Goal: Find contact information: Obtain details needed to contact an individual or organization

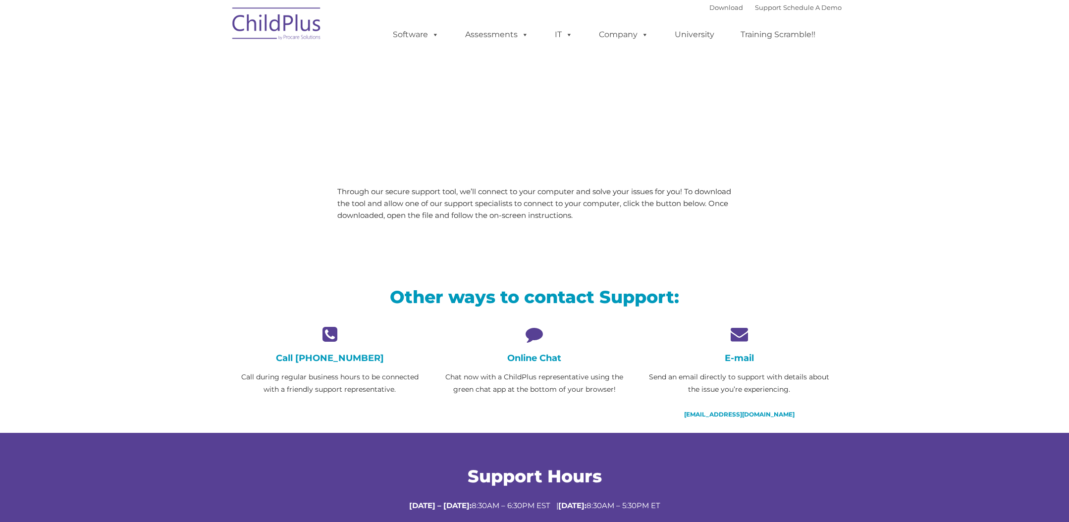
click at [253, 216] on div "Need live support? We’re here to help! Through our secure support tool, we’ll c…" at bounding box center [534, 199] width 614 height 147
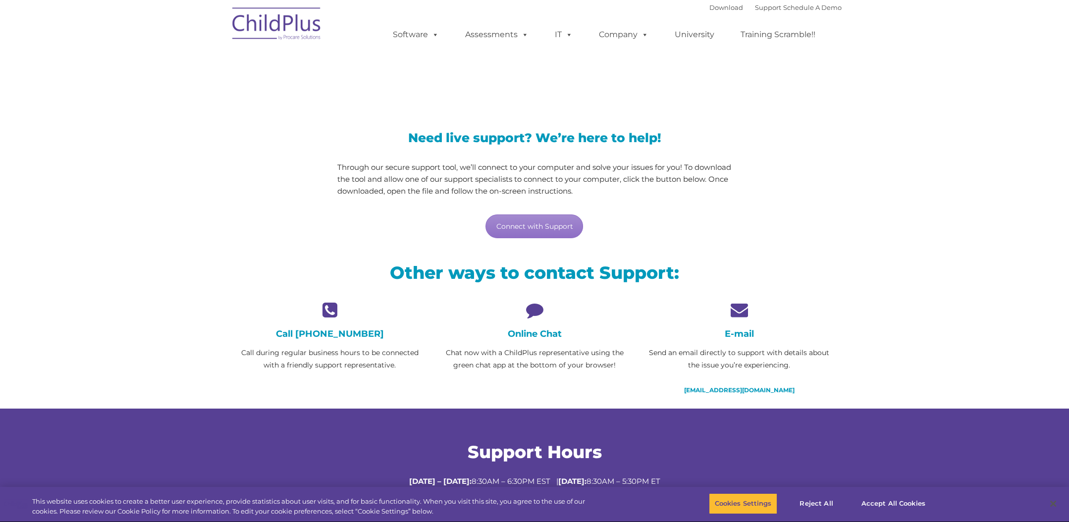
click at [777, 177] on div "Need live support? We’re here to help! Through our secure support tool, we’ll c…" at bounding box center [534, 175] width 614 height 147
drag, startPoint x: 481, startPoint y: 377, endPoint x: 421, endPoint y: 378, distance: 59.5
click at [472, 378] on div "Online Chat Chat now with a ChildPlus representative using the green chat app a…" at bounding box center [534, 342] width 205 height 83
click at [343, 359] on p "Call during regular business hours to be connected with a friendly support repr…" at bounding box center [330, 359] width 190 height 25
click at [376, 334] on h4 "Call 800.888.6674" at bounding box center [330, 333] width 190 height 11
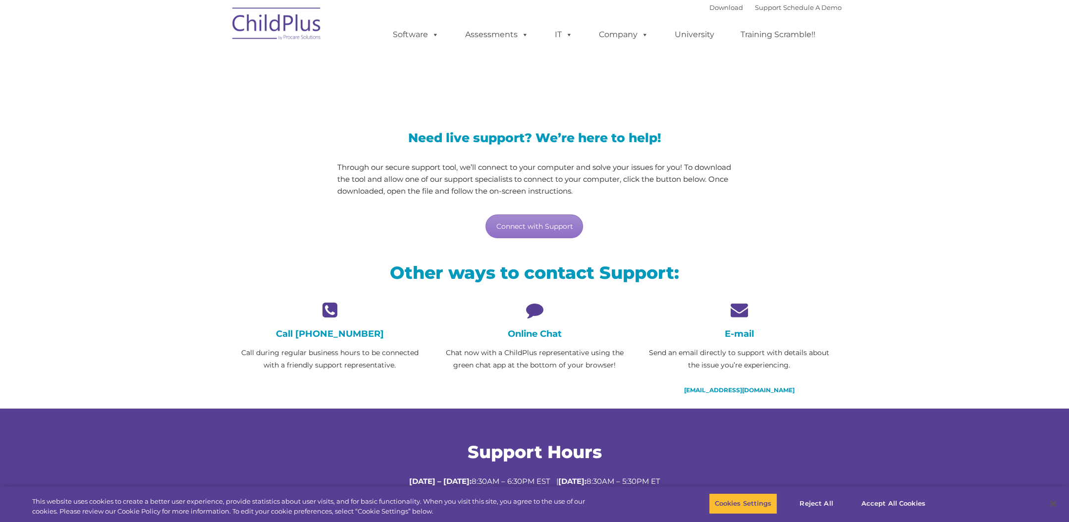
click at [826, 280] on h2 "Other ways to contact Support:" at bounding box center [534, 273] width 599 height 22
click at [363, 339] on div "Call 800.888.6674 Call during regular business hours to be connected with a fri…" at bounding box center [330, 336] width 190 height 70
click at [361, 336] on h4 "Call 800.888.6674" at bounding box center [330, 333] width 190 height 11
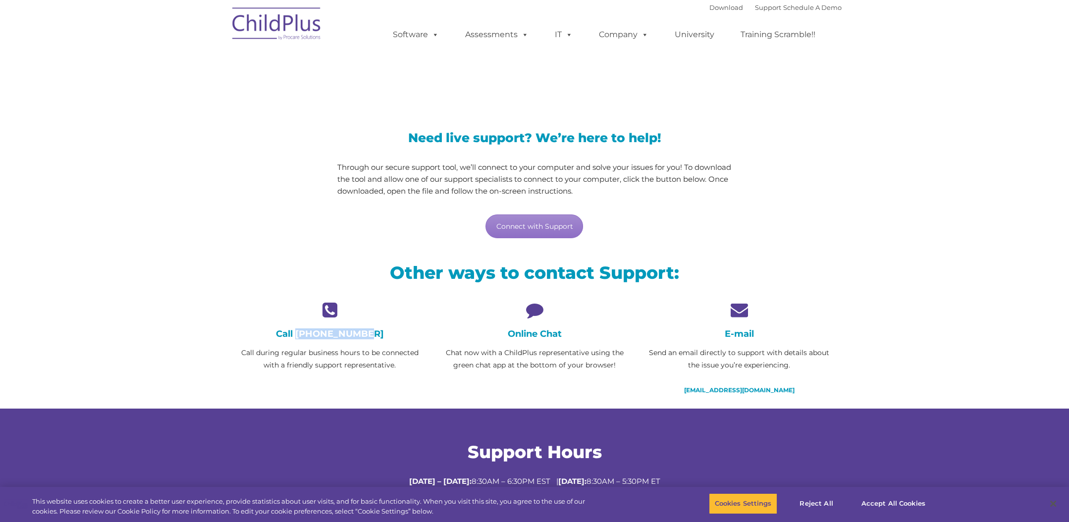
click at [410, 328] on h4 "Call 800.888.6674" at bounding box center [330, 333] width 190 height 11
click at [522, 328] on h4 "Online Chat" at bounding box center [534, 333] width 190 height 11
drag, startPoint x: 522, startPoint y: 328, endPoint x: 533, endPoint y: 363, distance: 36.5
click at [522, 330] on h4 "Online Chat" at bounding box center [534, 333] width 190 height 11
click at [535, 371] on div "Online Chat Chat now with a ChildPlus representative using the green chat app a…" at bounding box center [534, 342] width 205 height 83
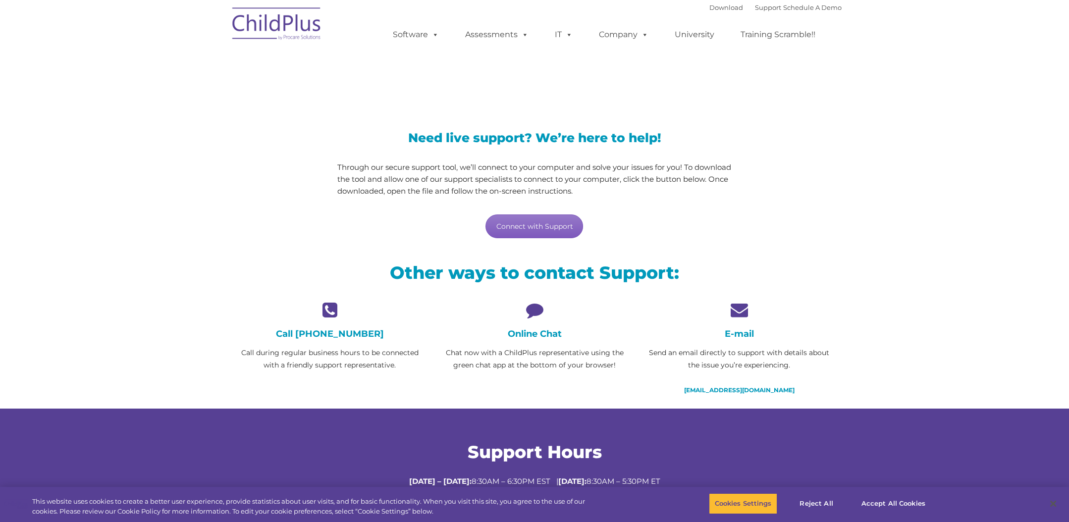
click at [536, 226] on link "Connect with Support" at bounding box center [535, 227] width 98 height 24
click at [896, 112] on section "LiveSupport with SplashTop Need live support? We’re here to help! Through our s…" at bounding box center [534, 240] width 1069 height 529
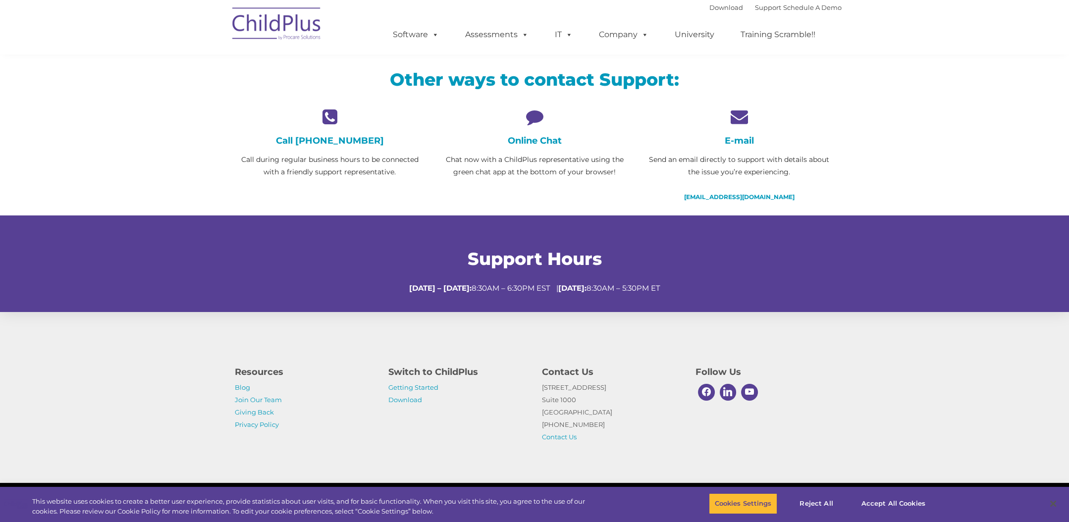
scroll to position [0, 0]
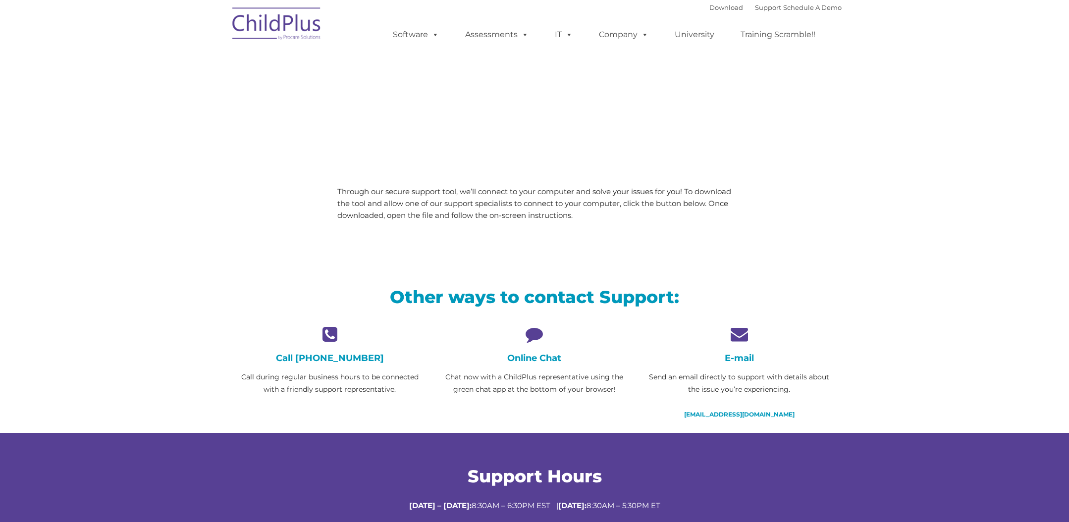
scroll to position [24, 0]
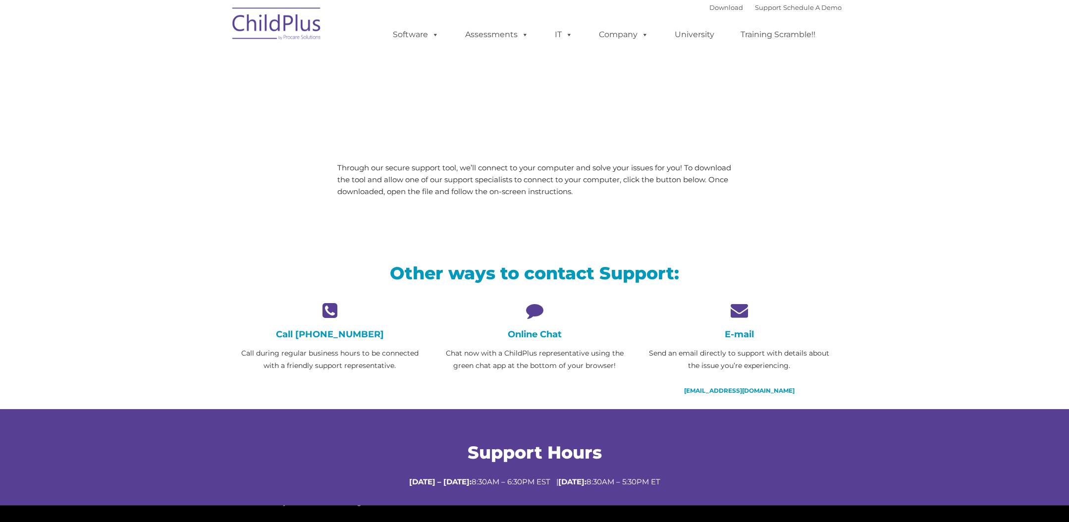
click at [261, 221] on div "Need live support? We’re here to help! Through our secure support tool, we’ll c…" at bounding box center [534, 176] width 614 height 147
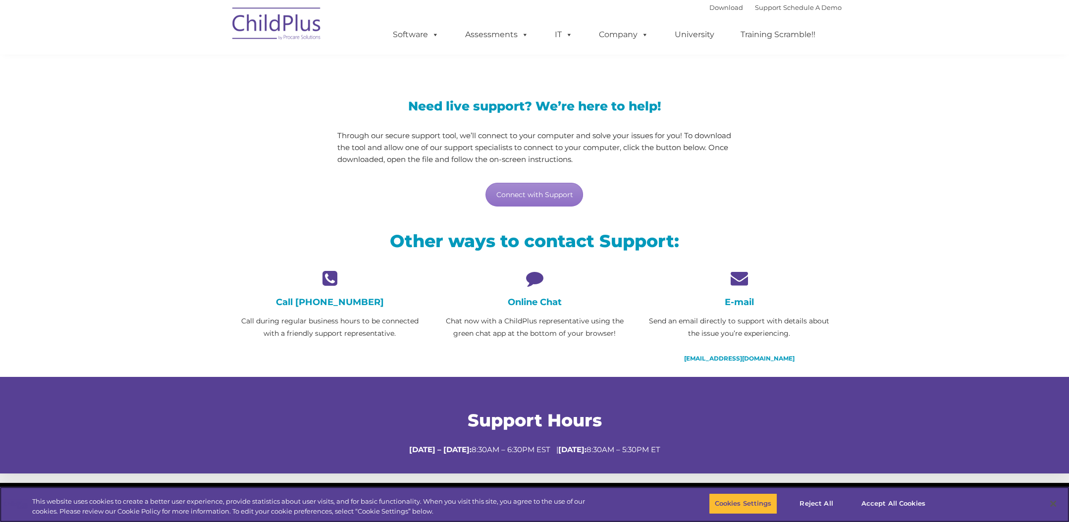
scroll to position [0, 0]
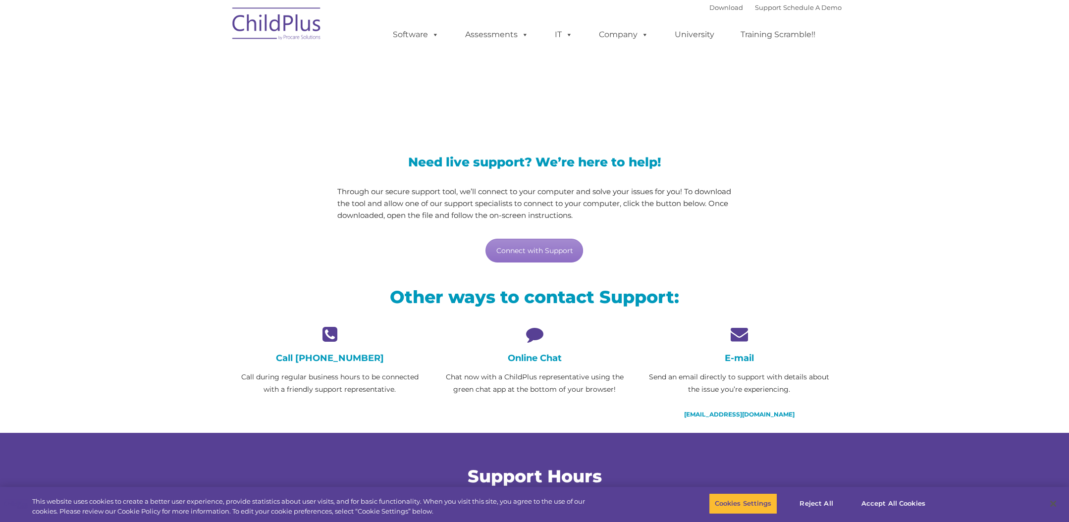
click at [774, 242] on div "Need live support? We’re here to help! Through our secure support tool, we’ll c…" at bounding box center [534, 199] width 614 height 147
click at [519, 250] on link "Connect with Support" at bounding box center [535, 251] width 98 height 24
click at [261, 22] on img at bounding box center [276, 25] width 99 height 50
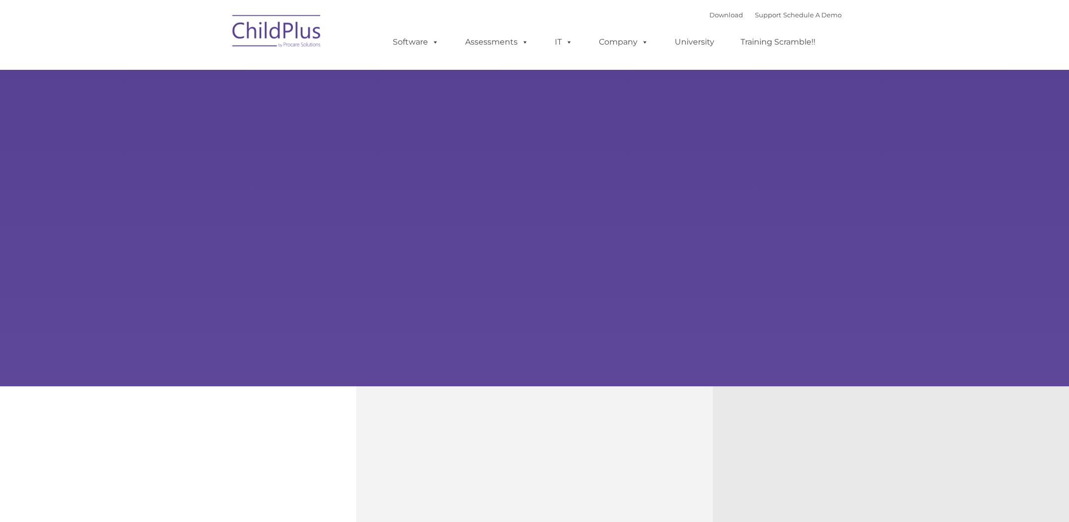
type input ""
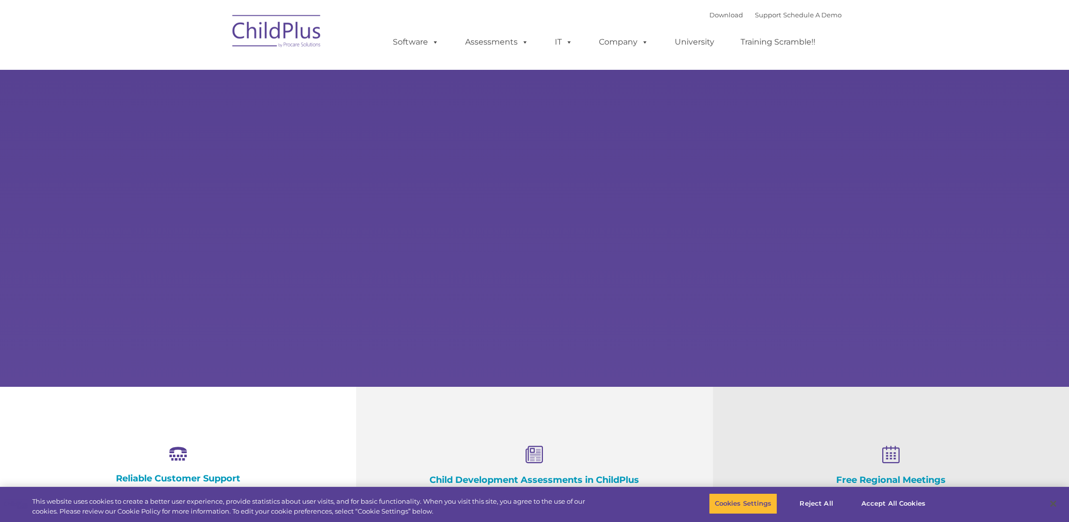
select select "MEDIUM"
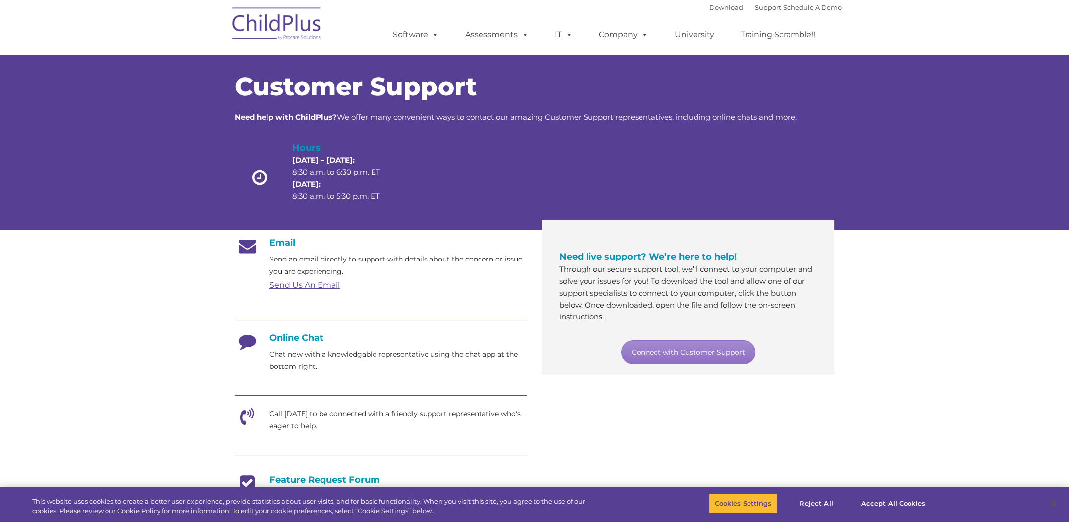
click at [292, 335] on h4 "Online Chat" at bounding box center [381, 337] width 292 height 11
click at [694, 353] on link "Connect with Customer Support" at bounding box center [688, 352] width 134 height 24
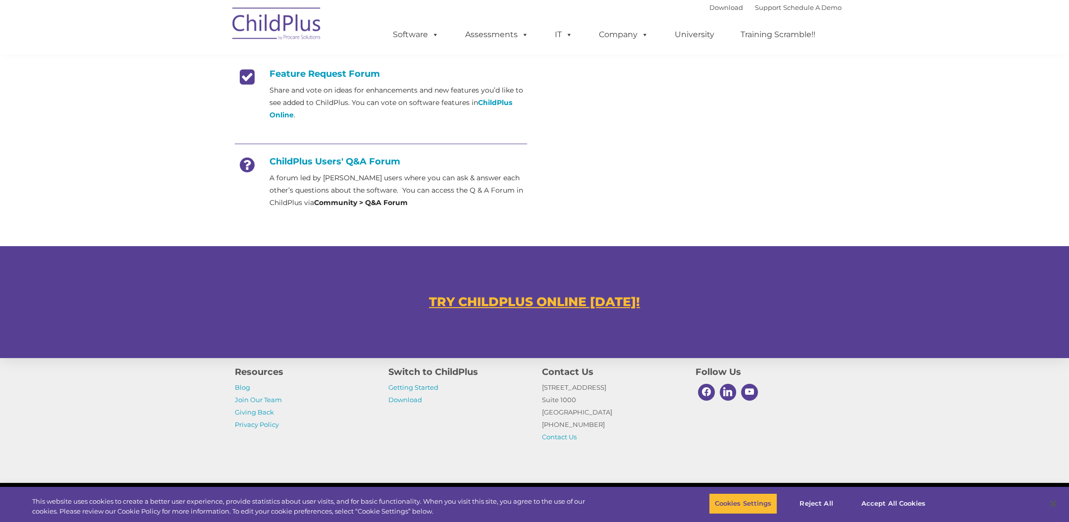
scroll to position [453, 0]
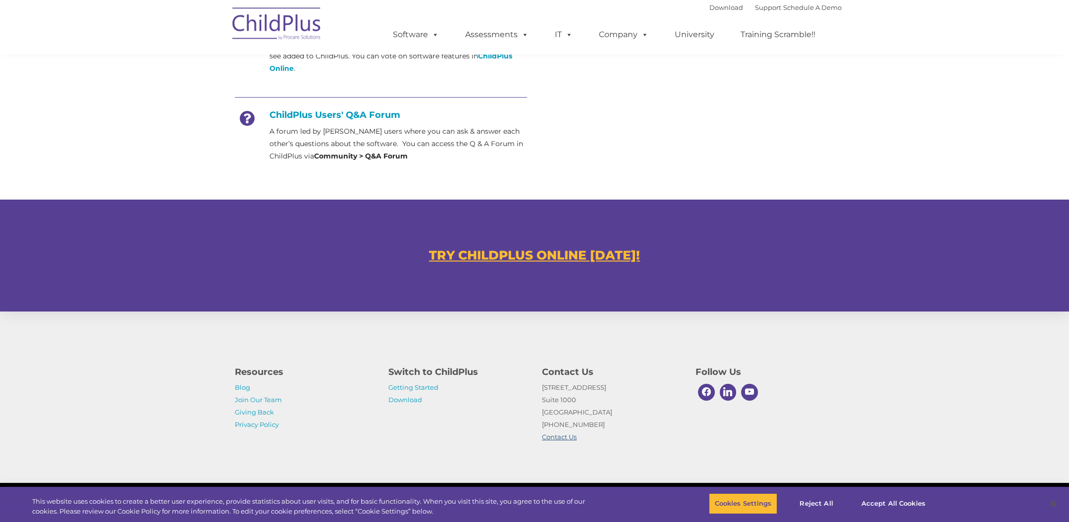
click at [556, 437] on link "Contact Us" at bounding box center [559, 437] width 35 height 8
click at [411, 397] on link "Download" at bounding box center [405, 400] width 34 height 8
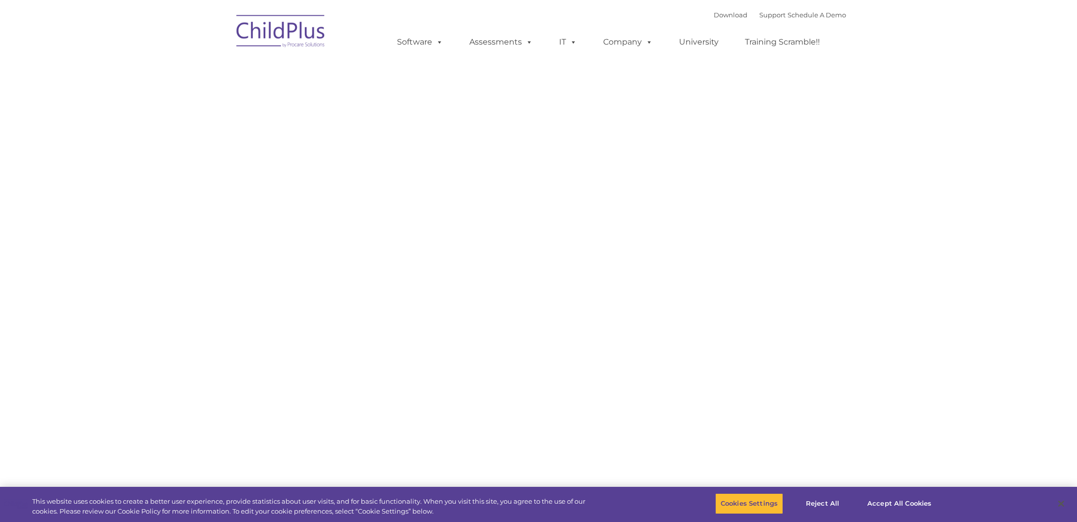
type input ""
select select "MEDIUM"
